Goal: Information Seeking & Learning: Learn about a topic

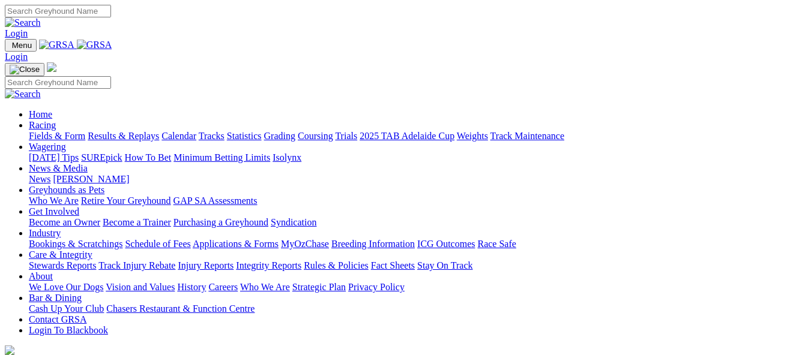
scroll to position [458, 0]
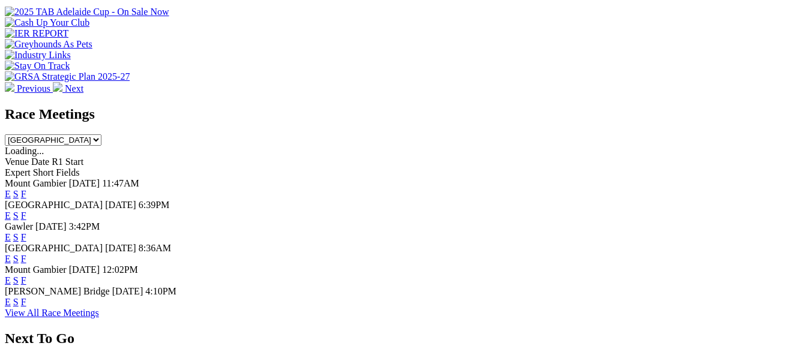
click at [26, 254] on link "F" at bounding box center [23, 259] width 5 height 10
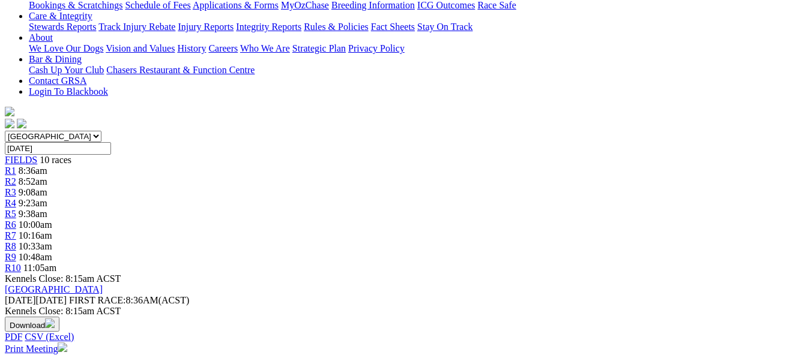
scroll to position [216, 0]
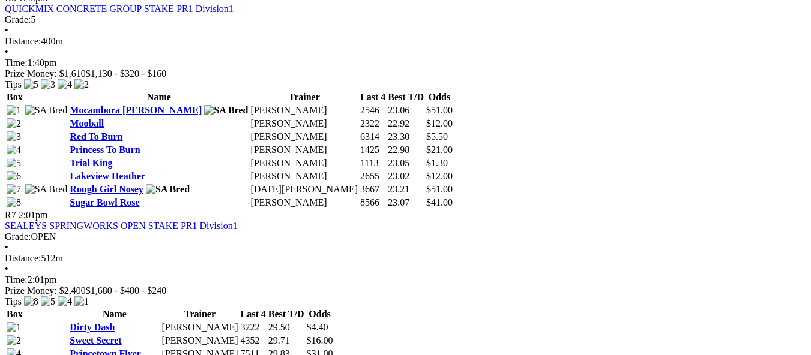
scroll to position [1705, 0]
